Goal: Task Accomplishment & Management: Manage account settings

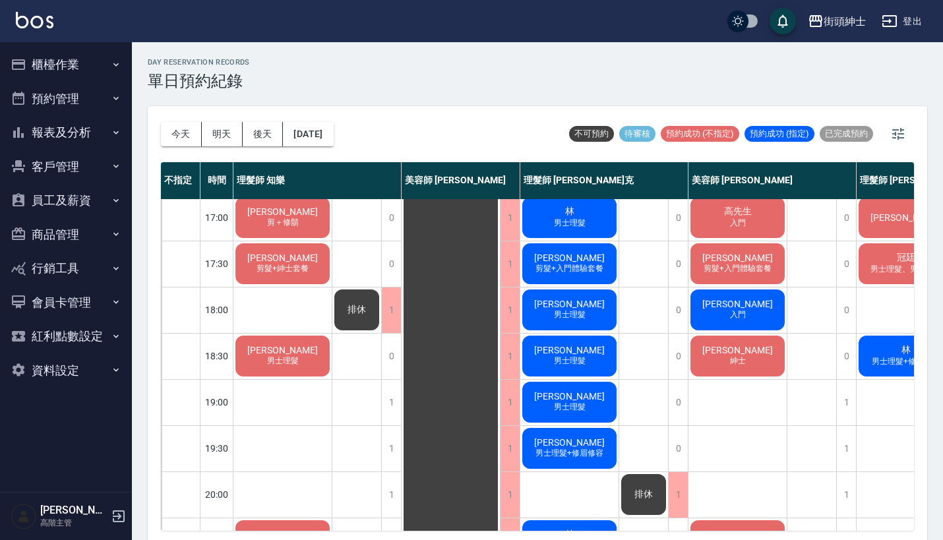
scroll to position [570, 0]
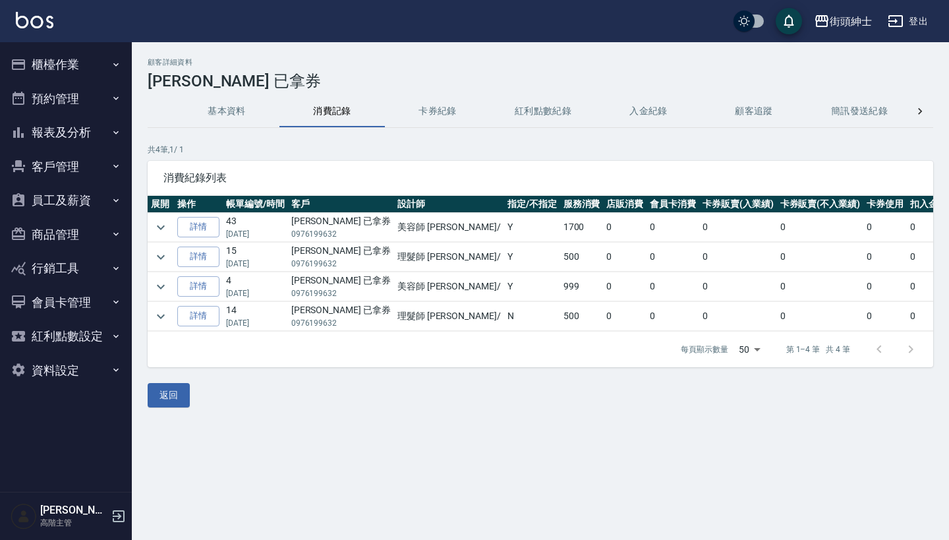
click at [72, 103] on button "預約管理" at bounding box center [65, 99] width 121 height 34
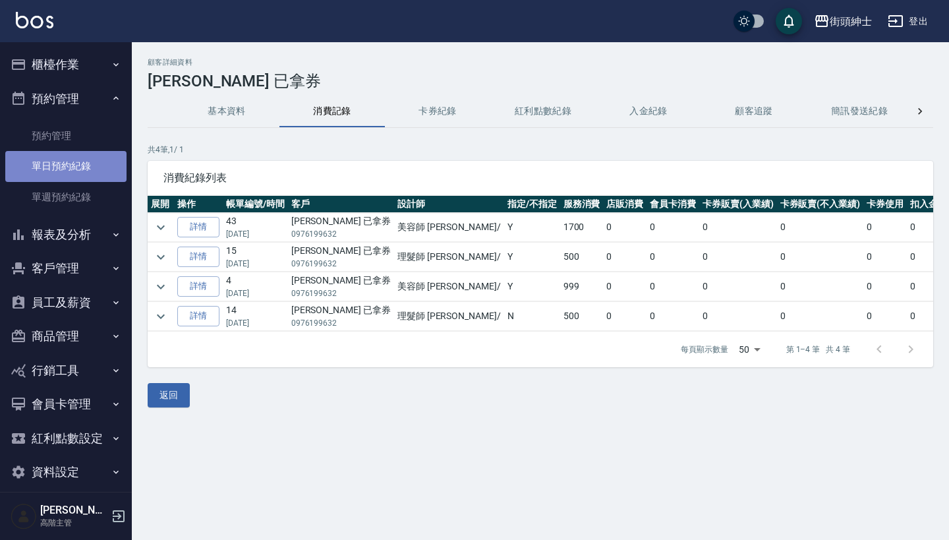
click at [78, 172] on link "單日預約紀錄" at bounding box center [65, 166] width 121 height 30
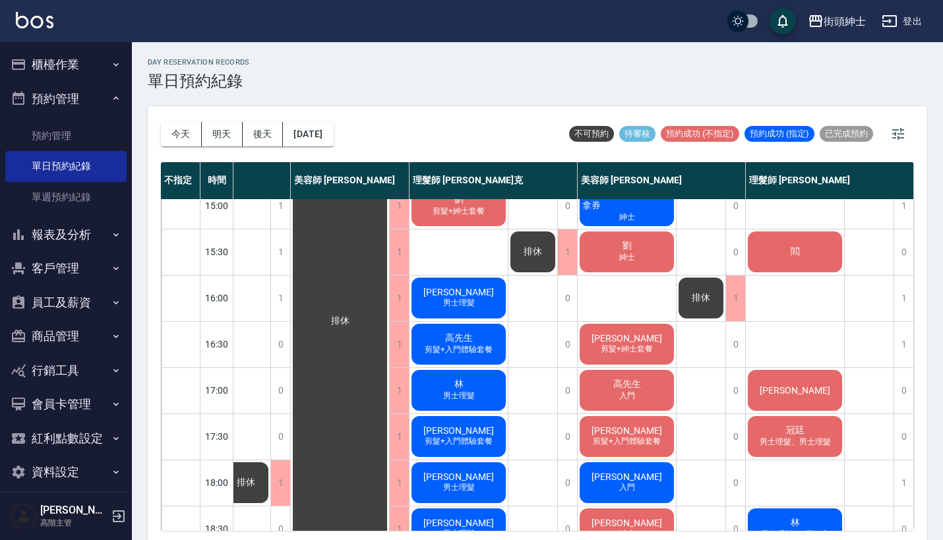
scroll to position [556, 117]
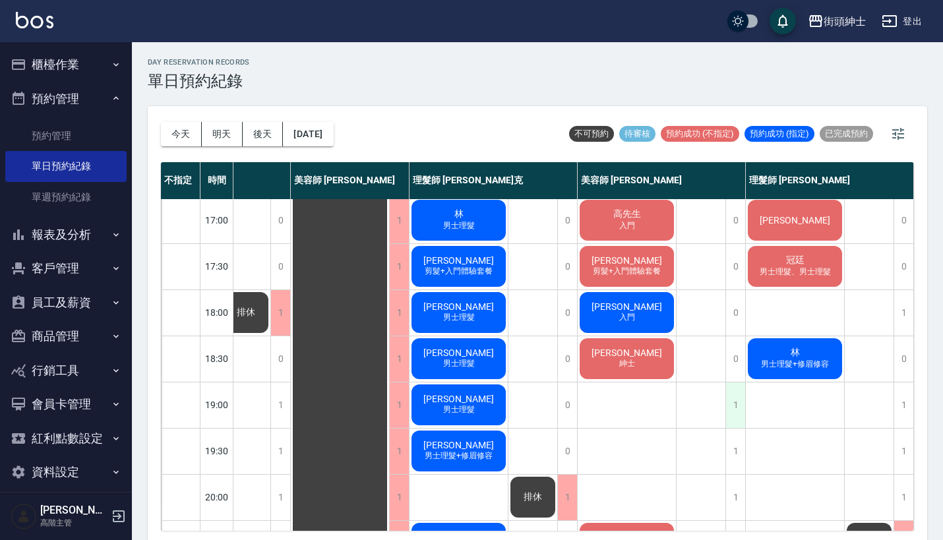
click at [736, 411] on div "1" at bounding box center [735, 404] width 20 height 45
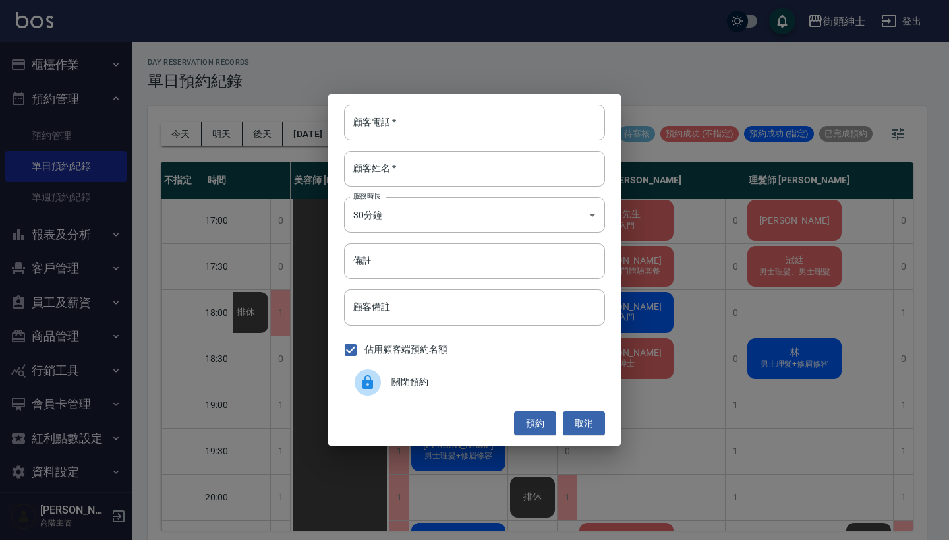
click at [444, 382] on span "關閉預約" at bounding box center [493, 382] width 203 height 14
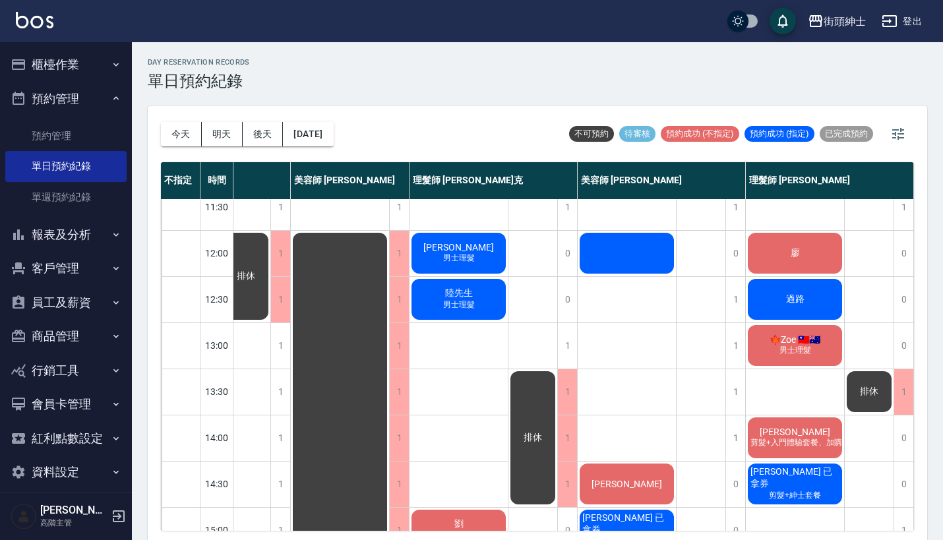
scroll to position [0, 0]
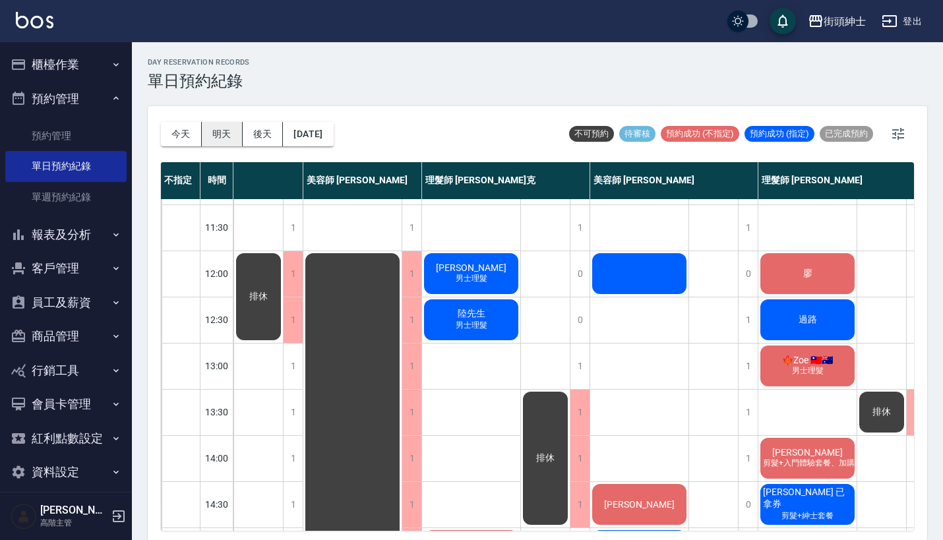
click at [209, 131] on button "明天" at bounding box center [222, 134] width 41 height 24
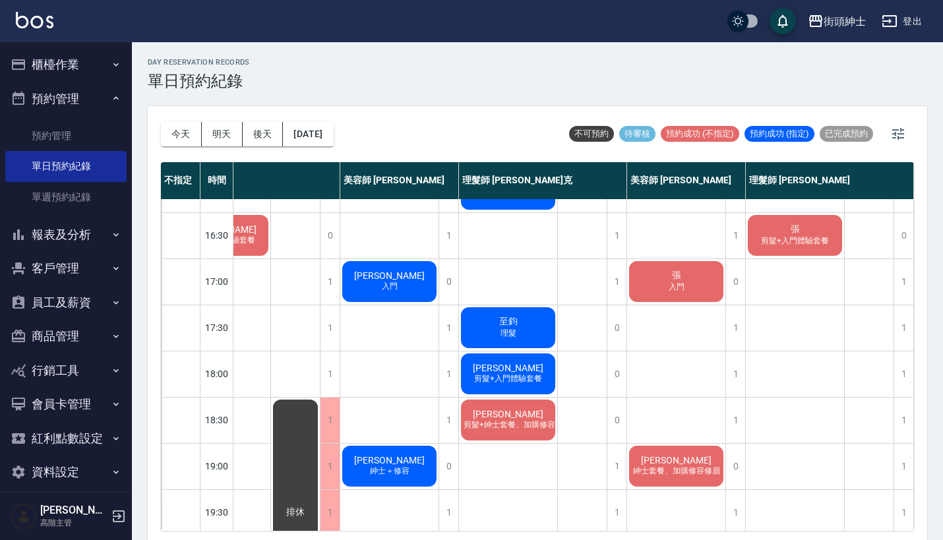
scroll to position [288, 68]
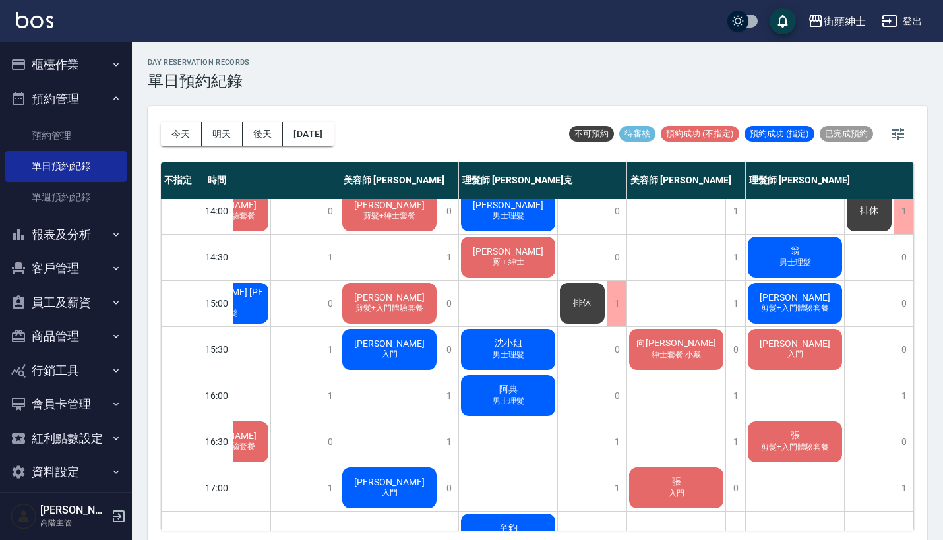
click at [640, 341] on div "向柏威 紳士套餐 小戴" at bounding box center [676, 349] width 98 height 45
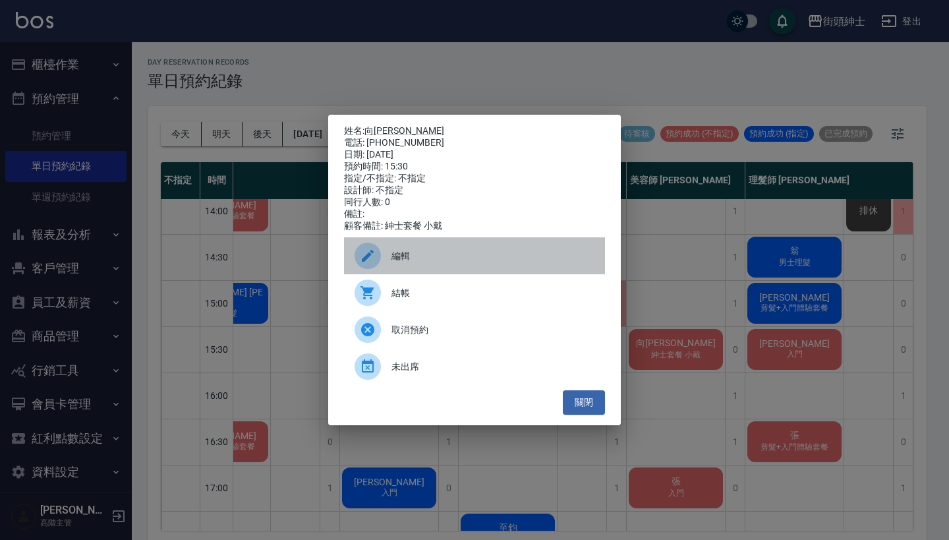
click at [457, 263] on span "編輯" at bounding box center [493, 256] width 203 height 14
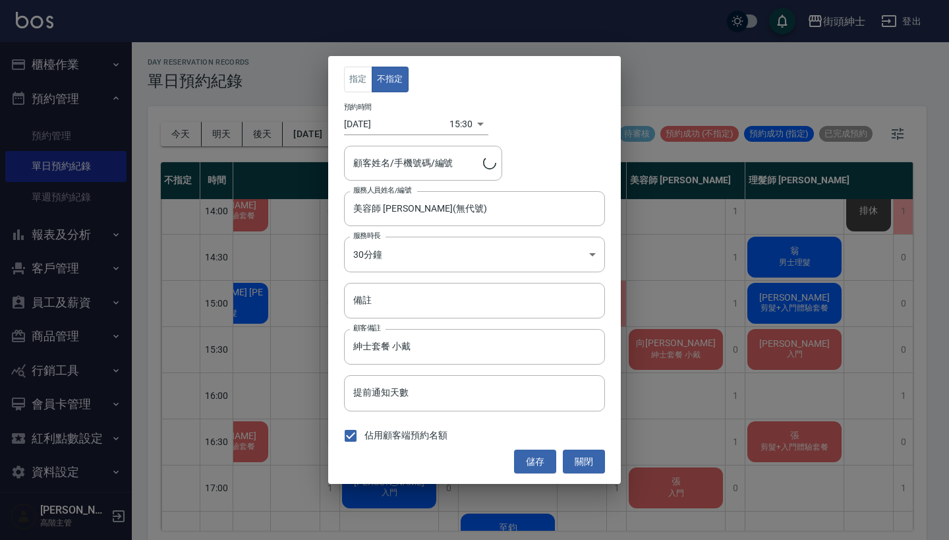
type input "向[PERSON_NAME]/0970388301"
click at [360, 74] on button "指定" at bounding box center [358, 80] width 28 height 26
click at [525, 464] on button "儲存" at bounding box center [535, 462] width 42 height 24
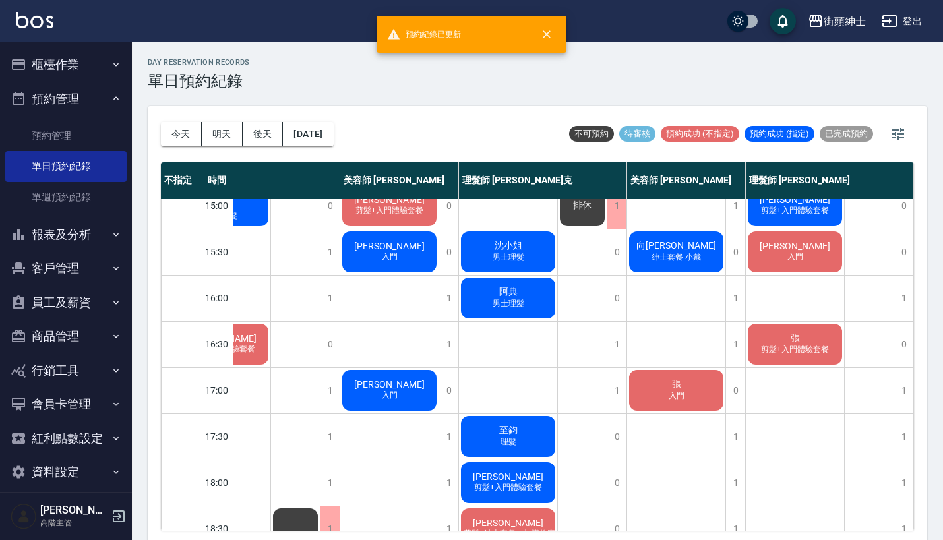
scroll to position [386, 61]
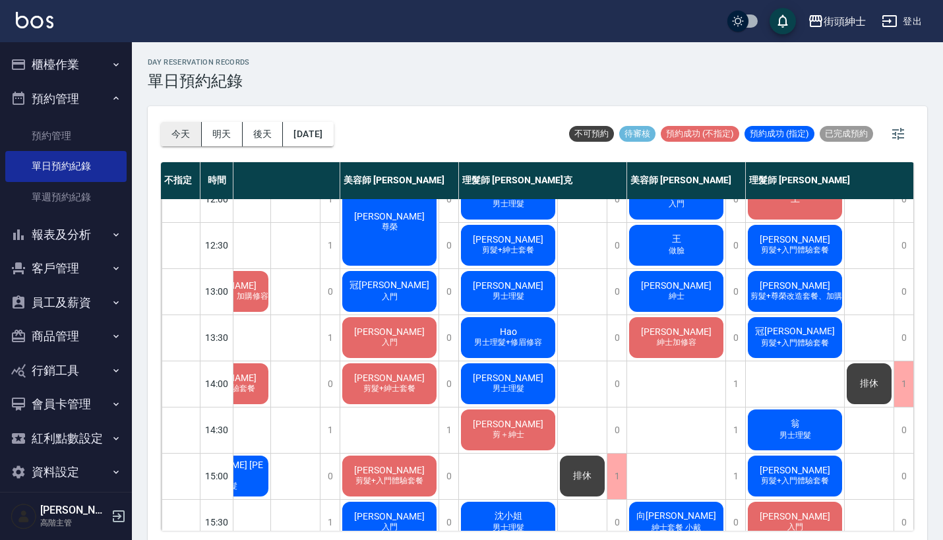
click at [169, 135] on button "今天" at bounding box center [181, 134] width 41 height 24
